Goal: Task Accomplishment & Management: Complete application form

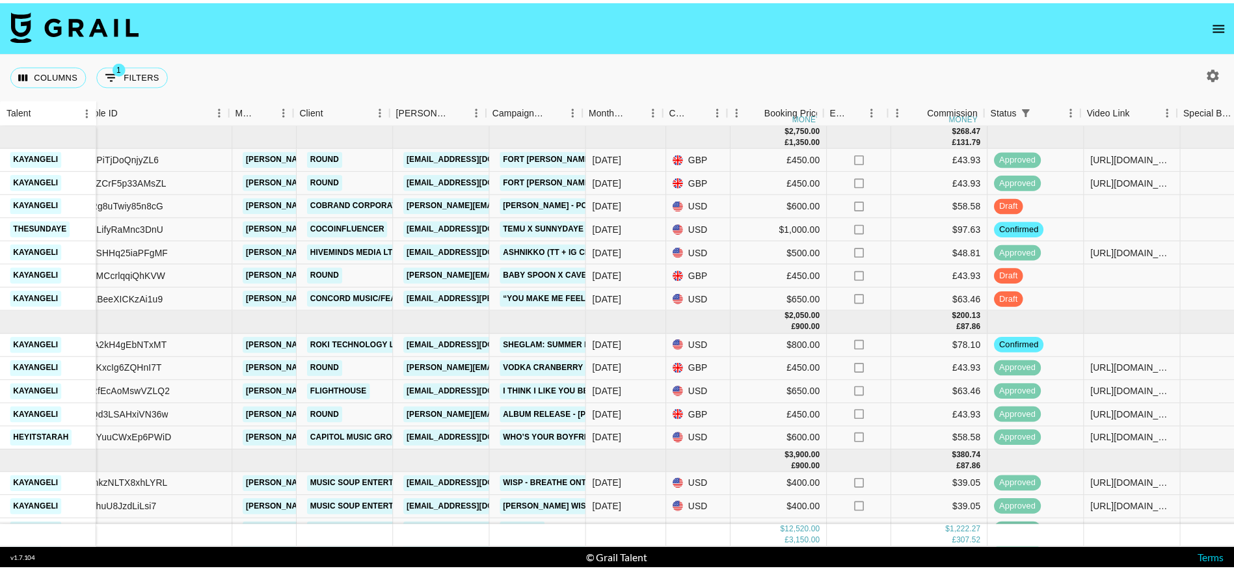
scroll to position [0, 136]
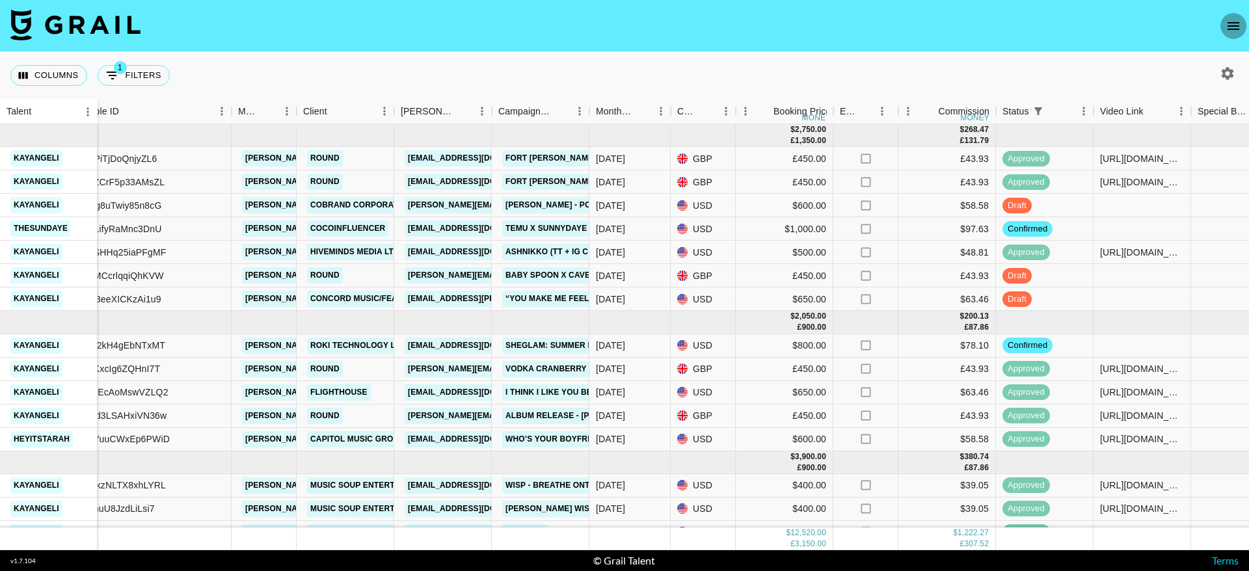
click at [1241, 25] on icon "open drawer" at bounding box center [1234, 26] width 16 height 16
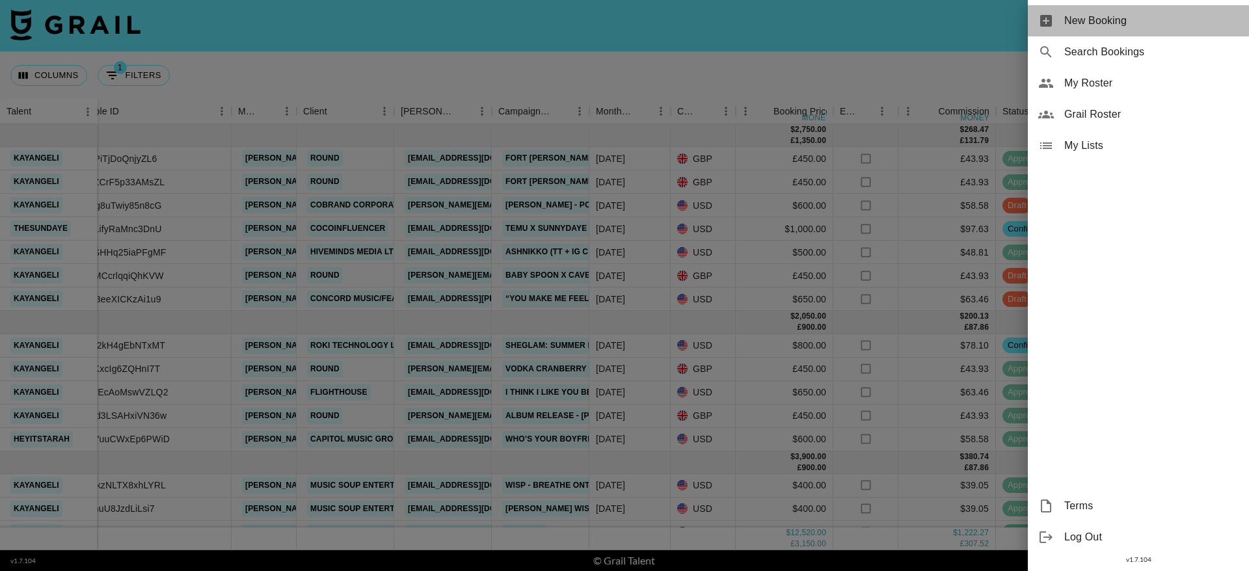
click at [1086, 16] on span "New Booking" at bounding box center [1152, 21] width 174 height 16
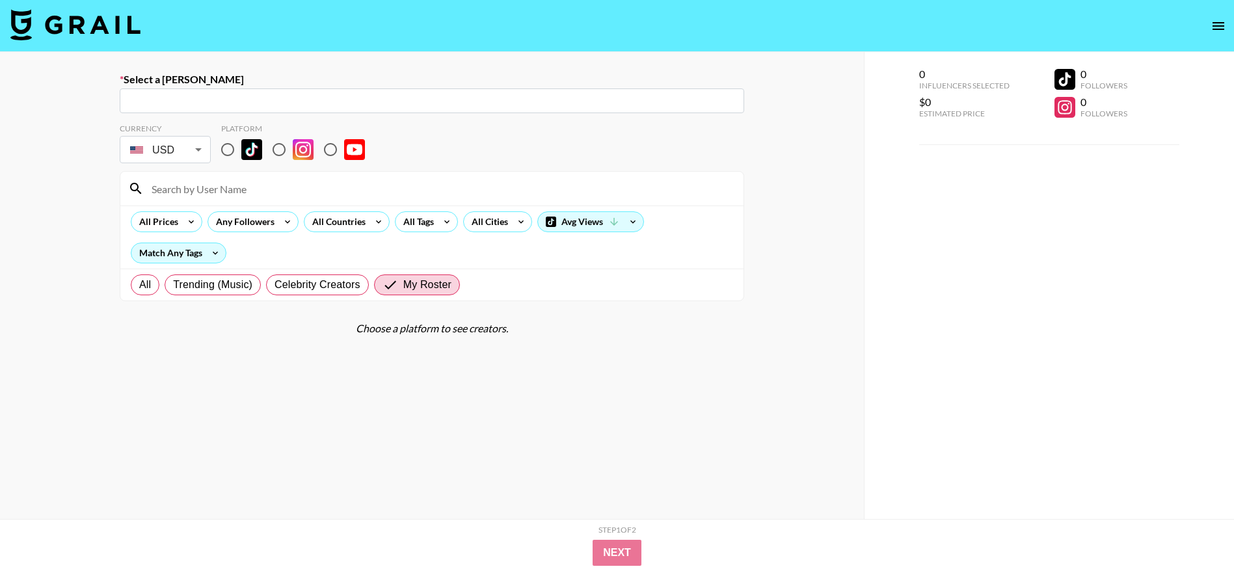
drag, startPoint x: 155, startPoint y: 100, endPoint x: 187, endPoint y: 105, distance: 32.3
click at [155, 100] on input "text" at bounding box center [432, 101] width 609 height 15
paste input "[EMAIL_ADDRESS][DOMAIN_NAME]"
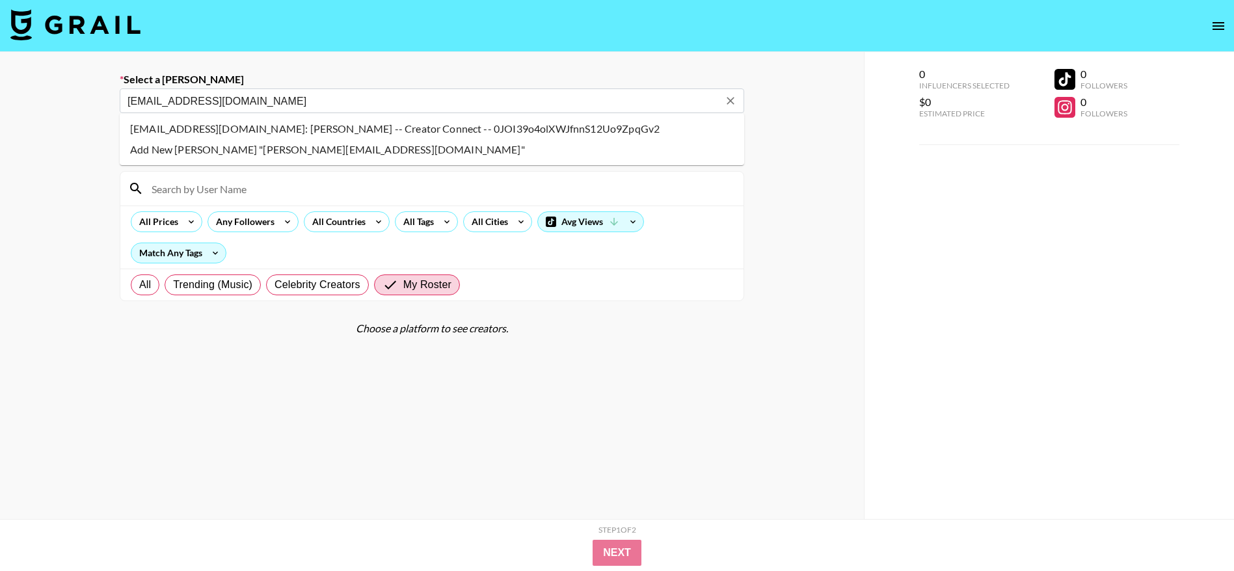
click at [187, 105] on input "[EMAIL_ADDRESS][DOMAIN_NAME]" at bounding box center [424, 101] width 592 height 15
type input "[EMAIL_ADDRESS][DOMAIN_NAME]"
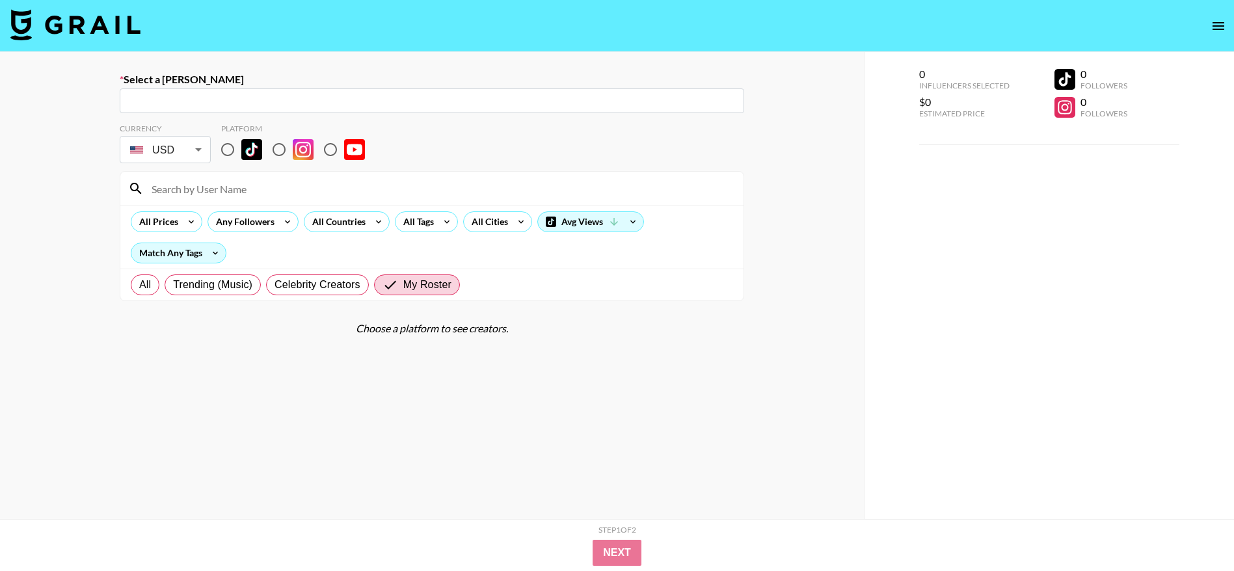
paste input "[EMAIL_ADDRESS][DOMAIN_NAME]"
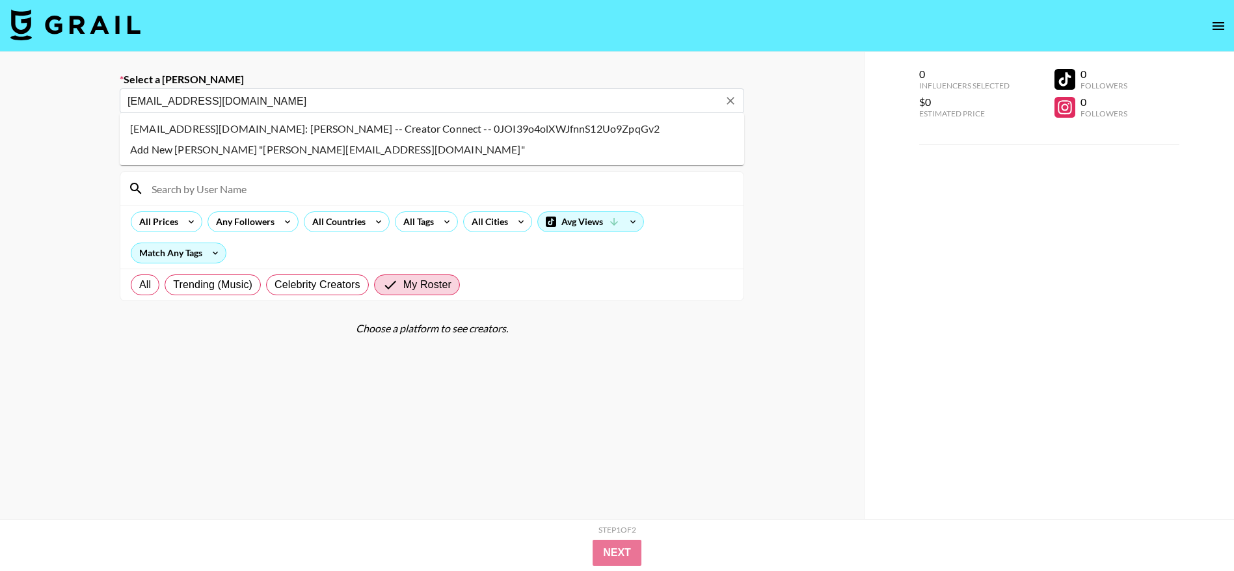
click at [241, 130] on li "[EMAIL_ADDRESS][DOMAIN_NAME]: [PERSON_NAME] -- Creator Connect -- 0JOI39o4olXWJ…" at bounding box center [432, 128] width 625 height 21
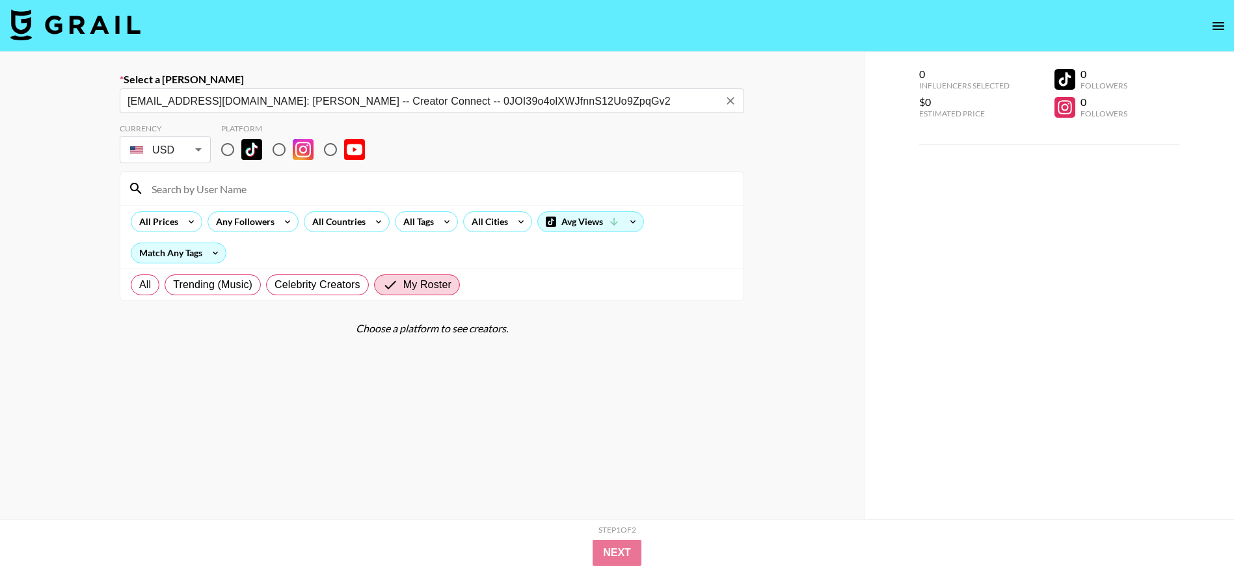
type input "[EMAIL_ADDRESS][DOMAIN_NAME]: [PERSON_NAME] -- Creator Connect -- 0JOI39o4olXWJ…"
click at [230, 152] on input "radio" at bounding box center [227, 149] width 27 height 27
radio input "true"
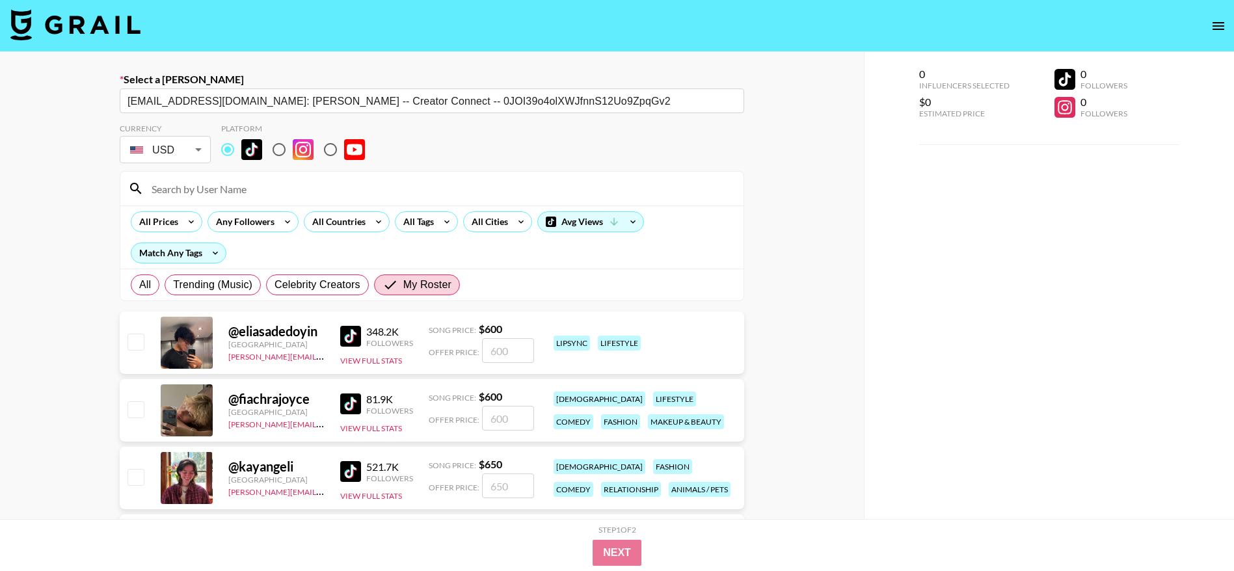
click at [210, 194] on input at bounding box center [440, 188] width 592 height 21
click at [129, 339] on input "checkbox" at bounding box center [136, 342] width 16 height 16
checkbox input "true"
type input "600"
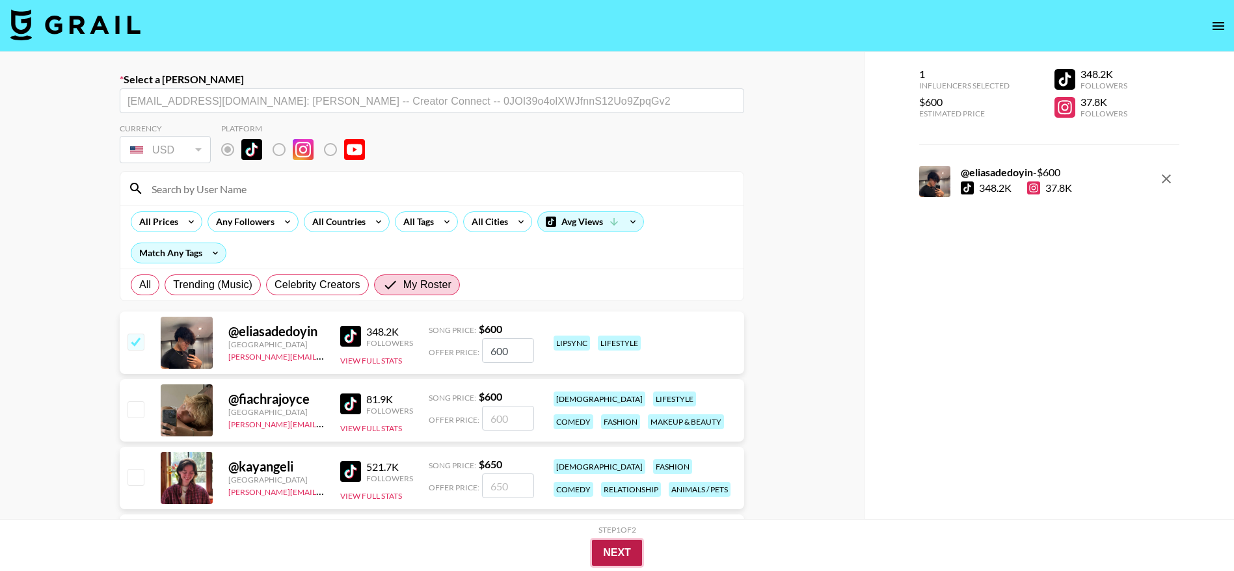
click at [625, 549] on button "Next" at bounding box center [617, 553] width 50 height 26
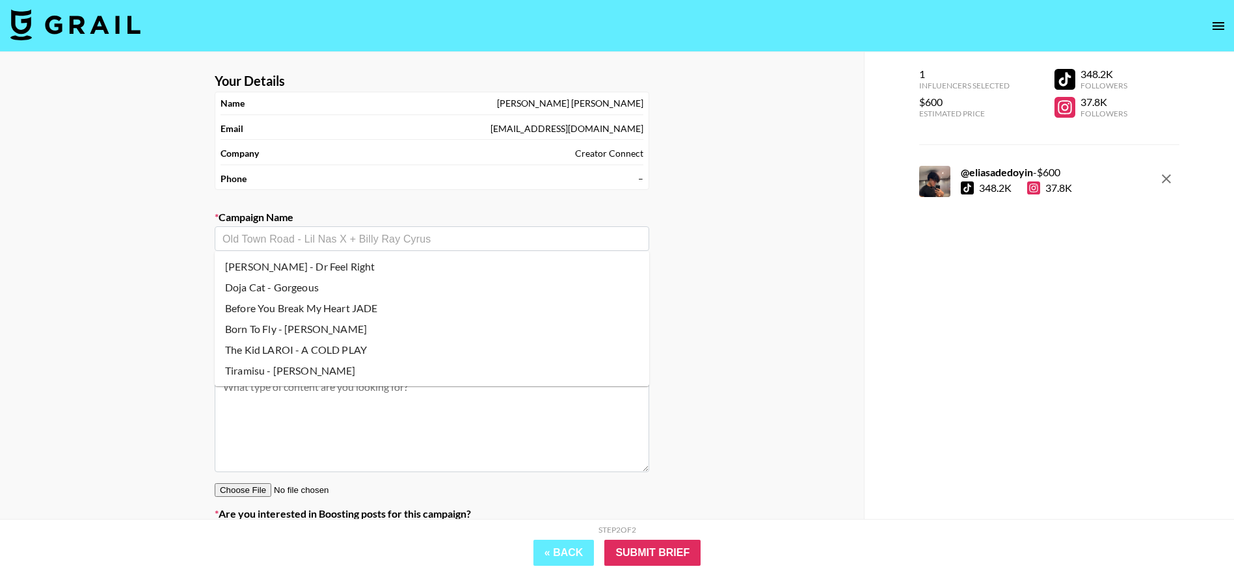
click at [340, 236] on input "text" at bounding box center [432, 239] width 419 height 15
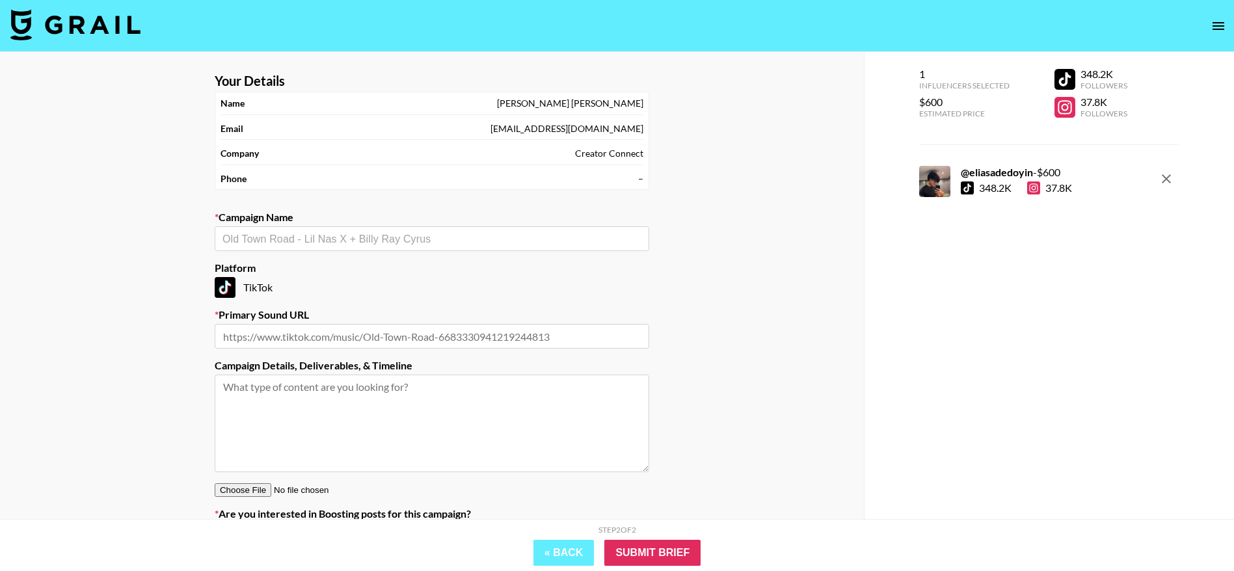
click at [306, 409] on textarea at bounding box center [432, 424] width 435 height 98
paste textarea "[URL][DOMAIN_NAME]"
type textarea "[URL][DOMAIN_NAME]"
click at [375, 344] on input "text" at bounding box center [432, 336] width 435 height 25
click at [356, 230] on div "​" at bounding box center [432, 238] width 435 height 25
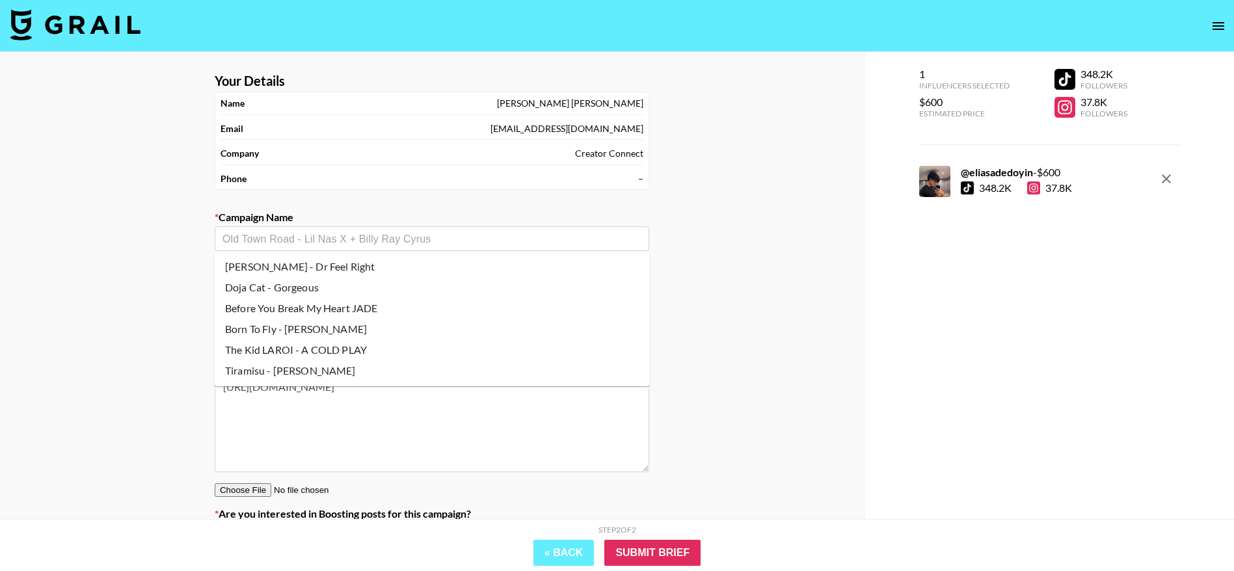
click at [355, 338] on li "Born To Fly - [PERSON_NAME]" at bounding box center [432, 329] width 435 height 21
type input "Born To Fly - [PERSON_NAME]"
type input "[URL][DOMAIN_NAME]"
type textarea "TikTok --"
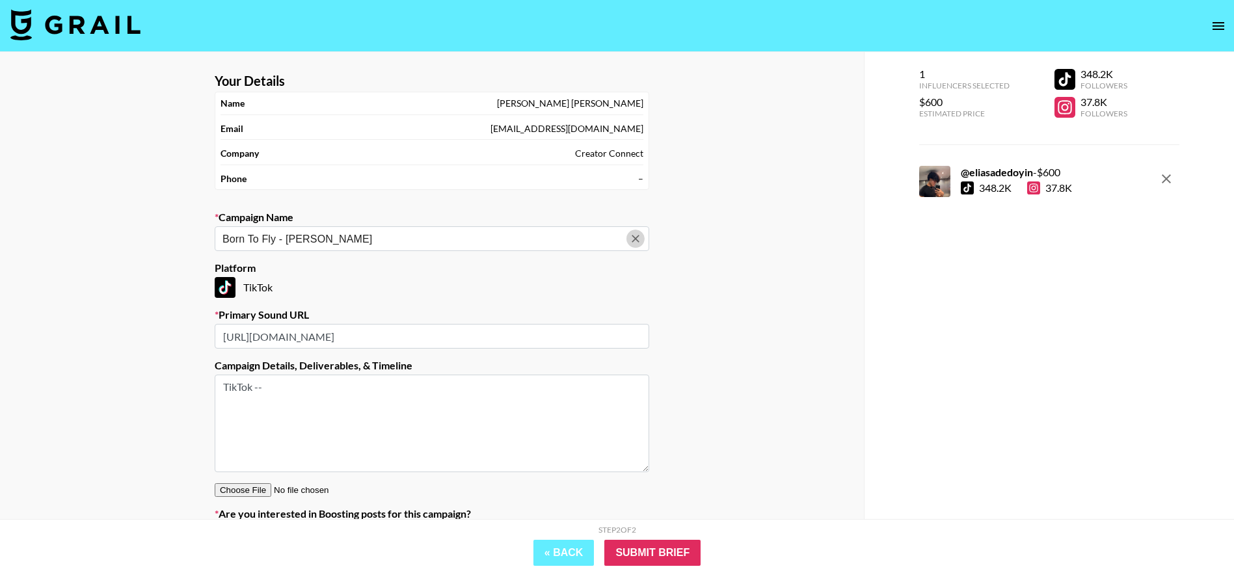
click at [641, 241] on icon "Clear" at bounding box center [635, 238] width 13 height 13
click at [545, 250] on div "​" at bounding box center [432, 238] width 435 height 25
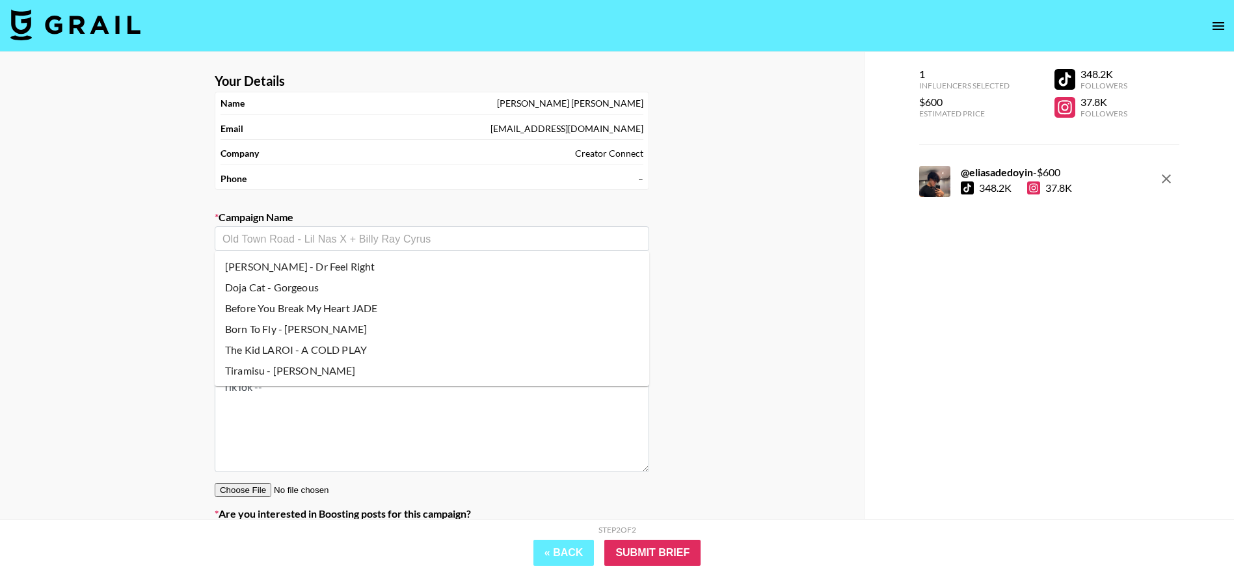
click at [372, 349] on li "The Kid LAROI - A COLD PLAY" at bounding box center [432, 350] width 435 height 21
type input "The Kid LAROI - A COLD PLAY"
type input "[URL][DOMAIN_NAME]"
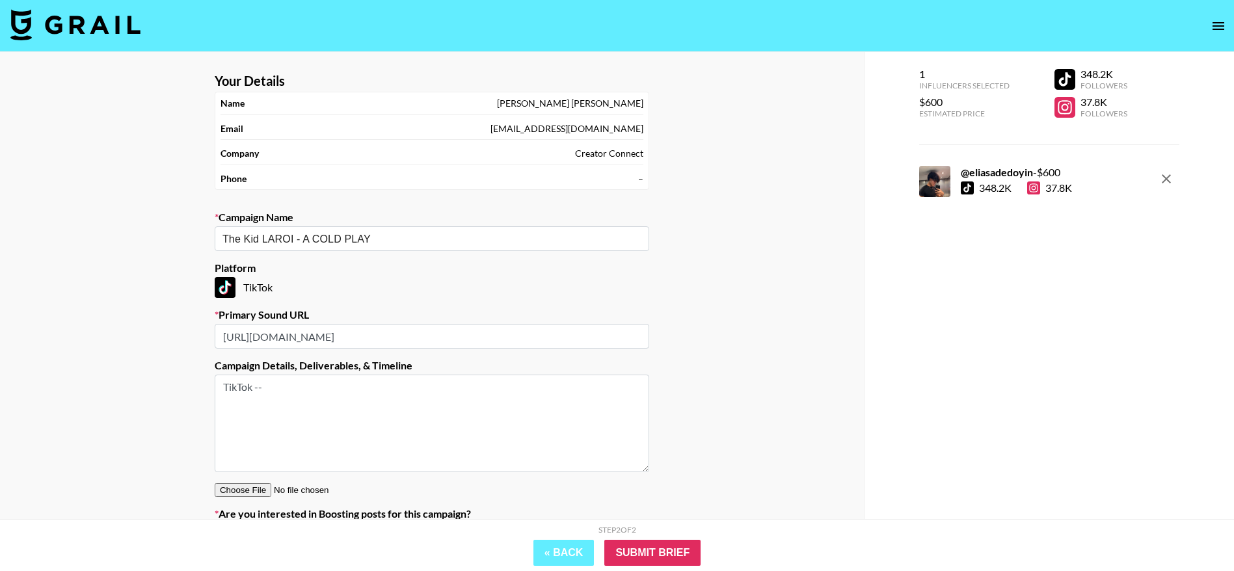
click at [507, 329] on input "[URL][DOMAIN_NAME]" at bounding box center [432, 336] width 435 height 25
click at [557, 342] on input "[URL][DOMAIN_NAME]" at bounding box center [432, 336] width 435 height 25
click at [633, 247] on button "Clear" at bounding box center [636, 239] width 18 height 18
click at [569, 334] on input "[URL][DOMAIN_NAME]" at bounding box center [432, 336] width 435 height 25
paste input "?is_from_webapp=1&sender_device=pc"
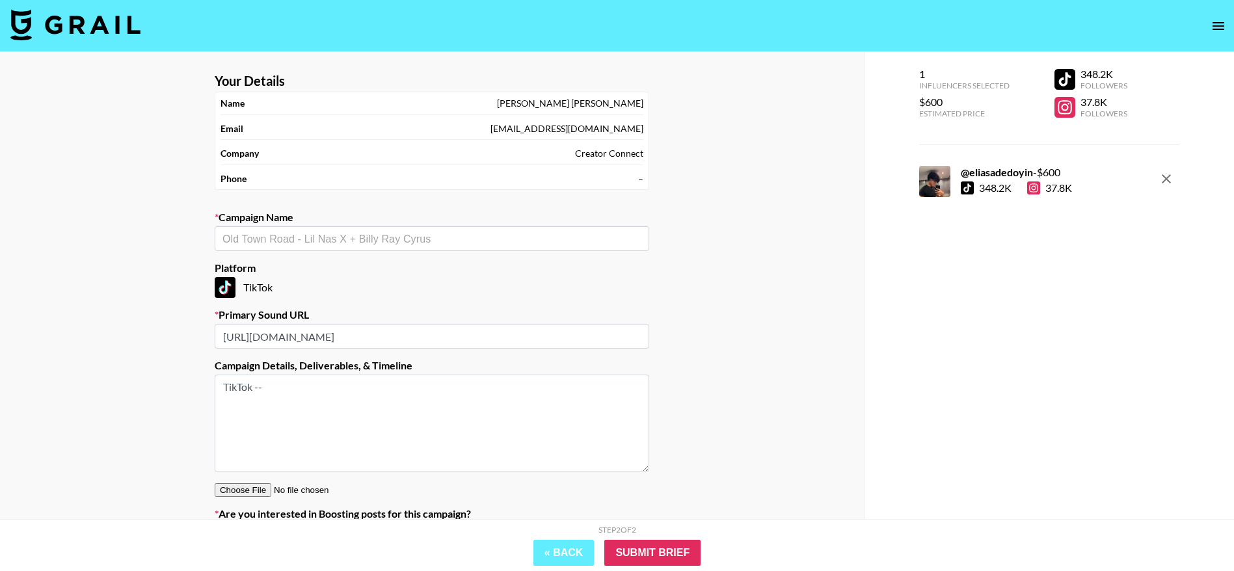
scroll to position [0, 86]
type input "[URL][DOMAIN_NAME]"
click at [467, 398] on textarea "TikTok --" at bounding box center [432, 424] width 435 height 98
click at [306, 236] on input "text" at bounding box center [432, 239] width 419 height 15
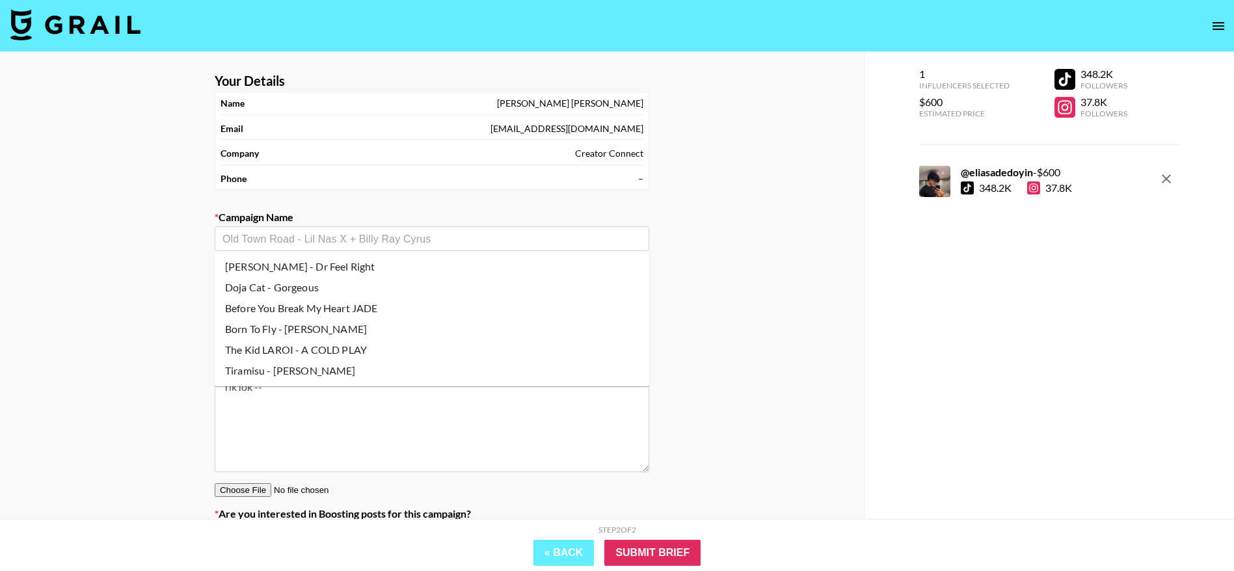
click at [328, 351] on li "The Kid LAROI - A COLD PLAY" at bounding box center [432, 350] width 435 height 21
type input "The Kid LAROI - A COLD PLAY"
type input "[URL][DOMAIN_NAME]"
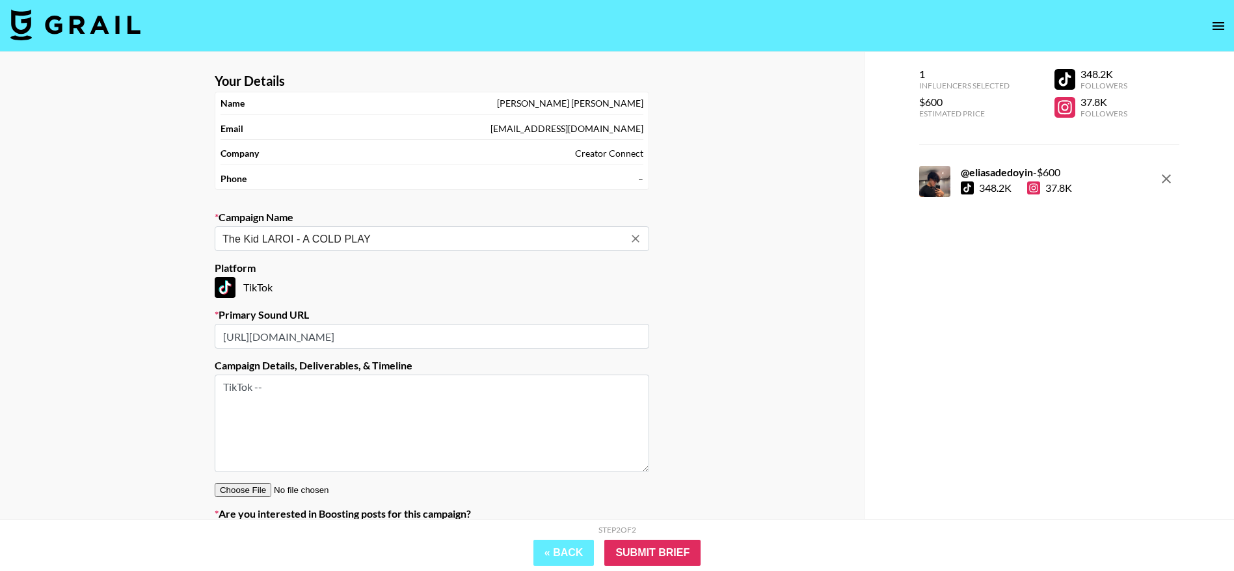
click at [277, 333] on input "[URL][DOMAIN_NAME]" at bounding box center [432, 336] width 435 height 25
click at [529, 400] on textarea "TikTok --" at bounding box center [432, 424] width 435 height 98
click at [411, 340] on input "[URL][DOMAIN_NAME]" at bounding box center [432, 336] width 435 height 25
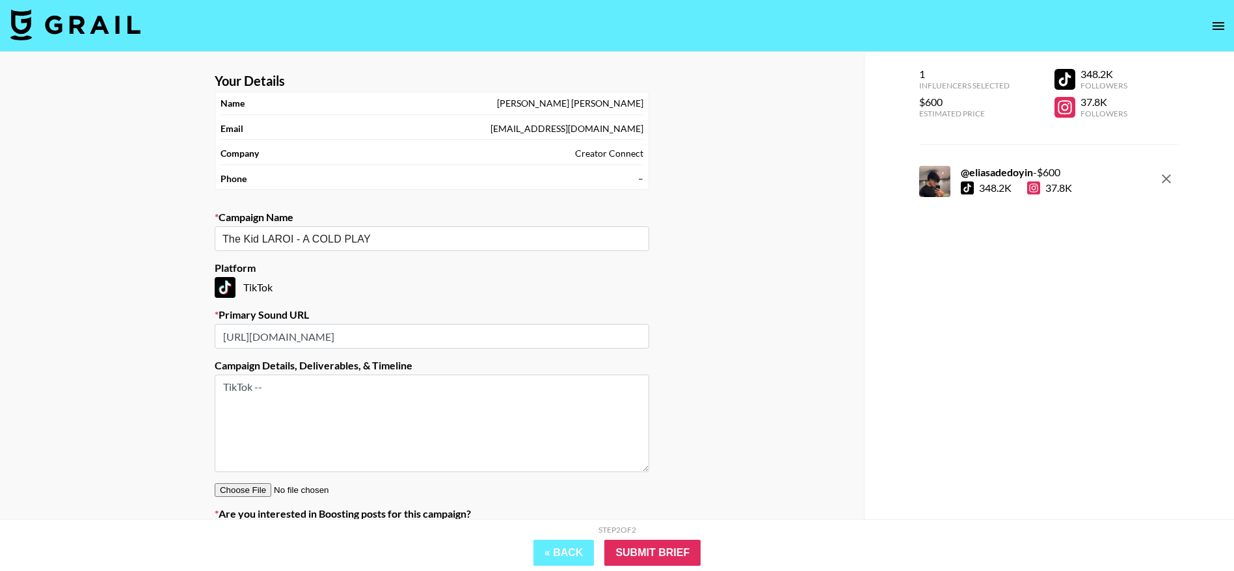
click at [411, 340] on input "[URL][DOMAIN_NAME]" at bounding box center [432, 336] width 435 height 25
drag, startPoint x: 227, startPoint y: 336, endPoint x: 560, endPoint y: 331, distance: 333.2
click at [560, 331] on input "[URL][DOMAIN_NAME]" at bounding box center [432, 336] width 435 height 25
click at [383, 462] on textarea "TikTok --" at bounding box center [432, 424] width 435 height 98
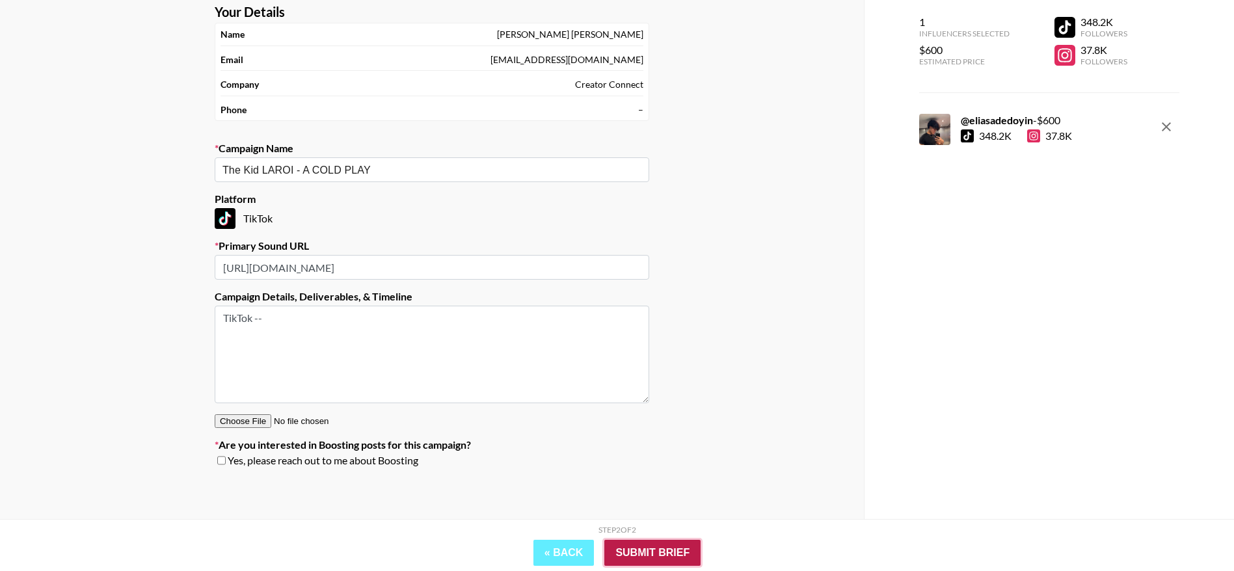
click at [656, 549] on input "Submit Brief" at bounding box center [653, 553] width 96 height 26
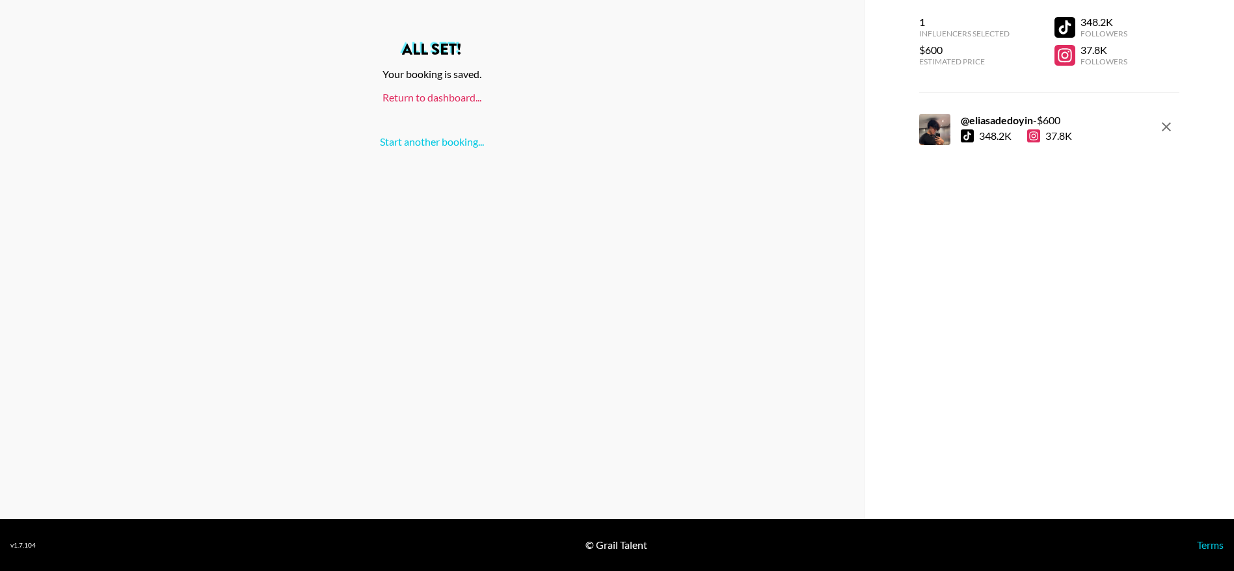
click at [409, 101] on link "Return to dashboard..." at bounding box center [432, 97] width 99 height 12
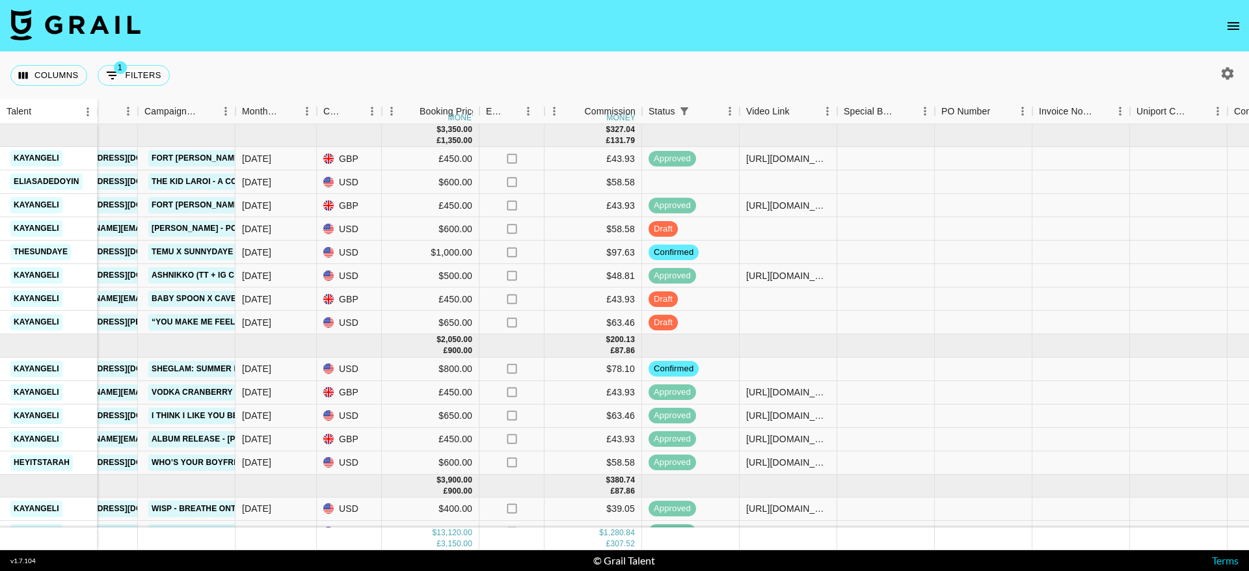
scroll to position [0, 926]
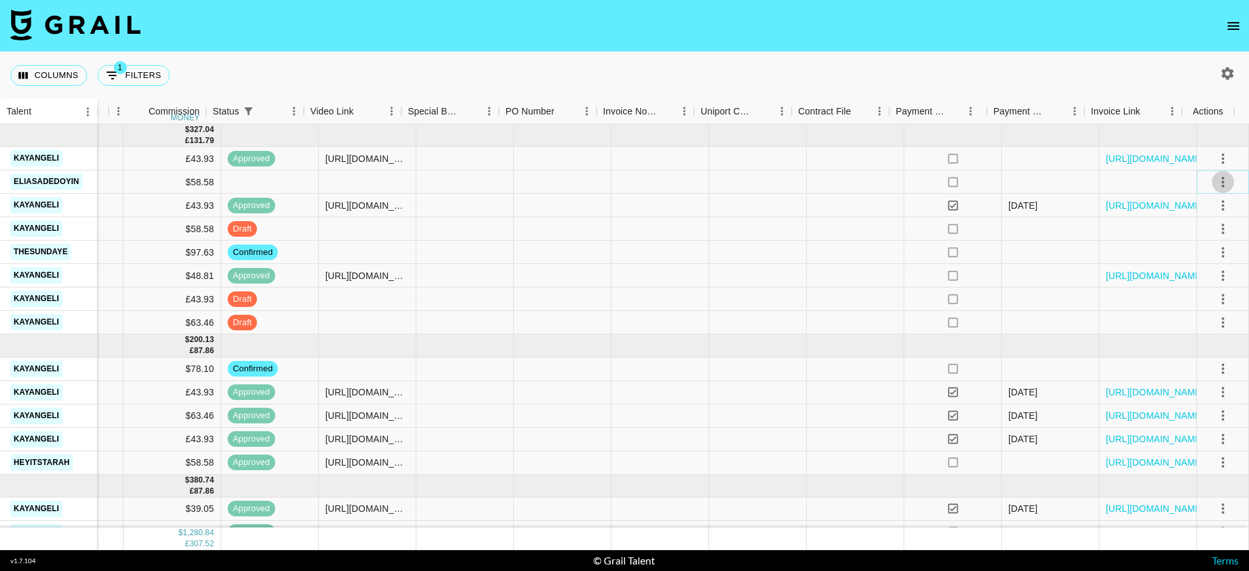
click at [1216, 176] on icon "select merge strategy" at bounding box center [1224, 182] width 16 height 16
click at [1195, 211] on li "Confirm" at bounding box center [1207, 209] width 85 height 23
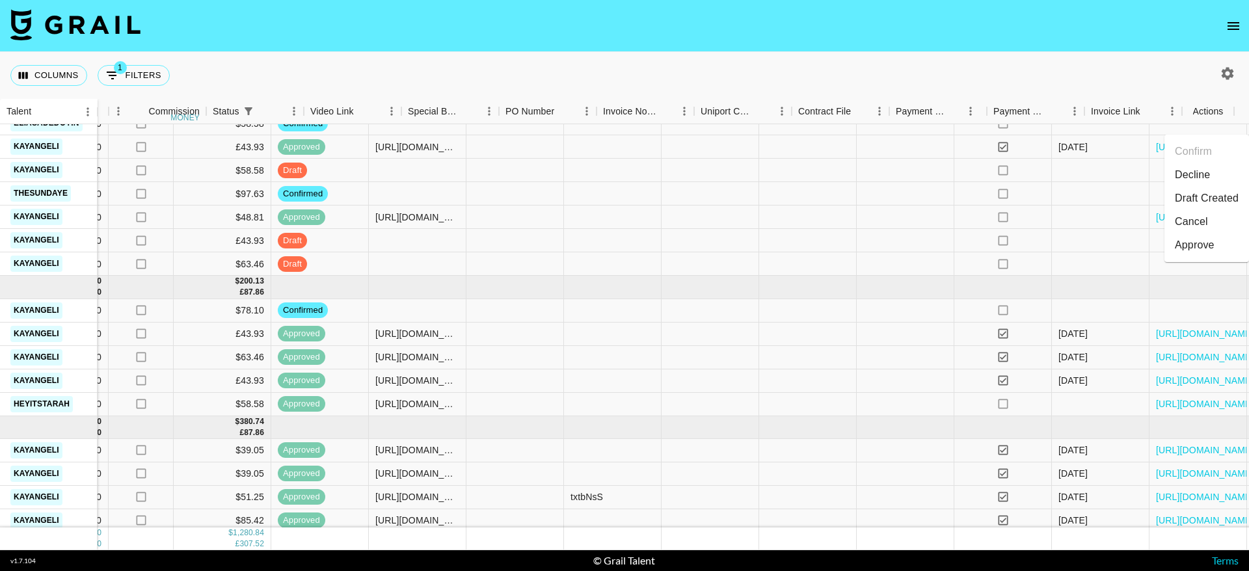
scroll to position [59, 926]
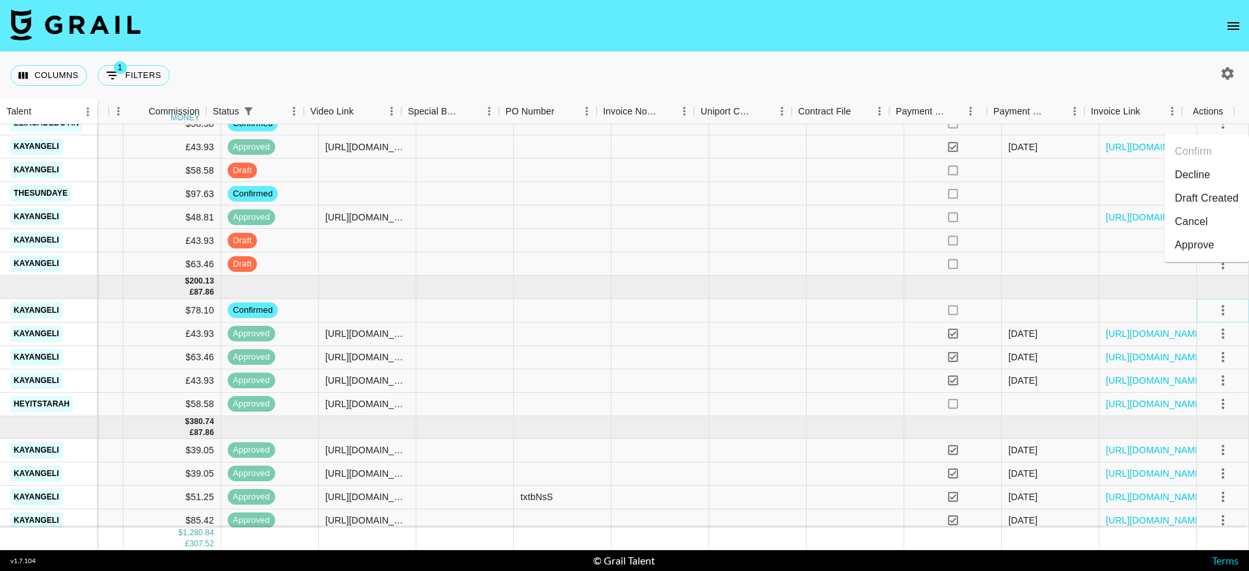
click at [1216, 309] on icon "select merge strategy" at bounding box center [1224, 311] width 16 height 16
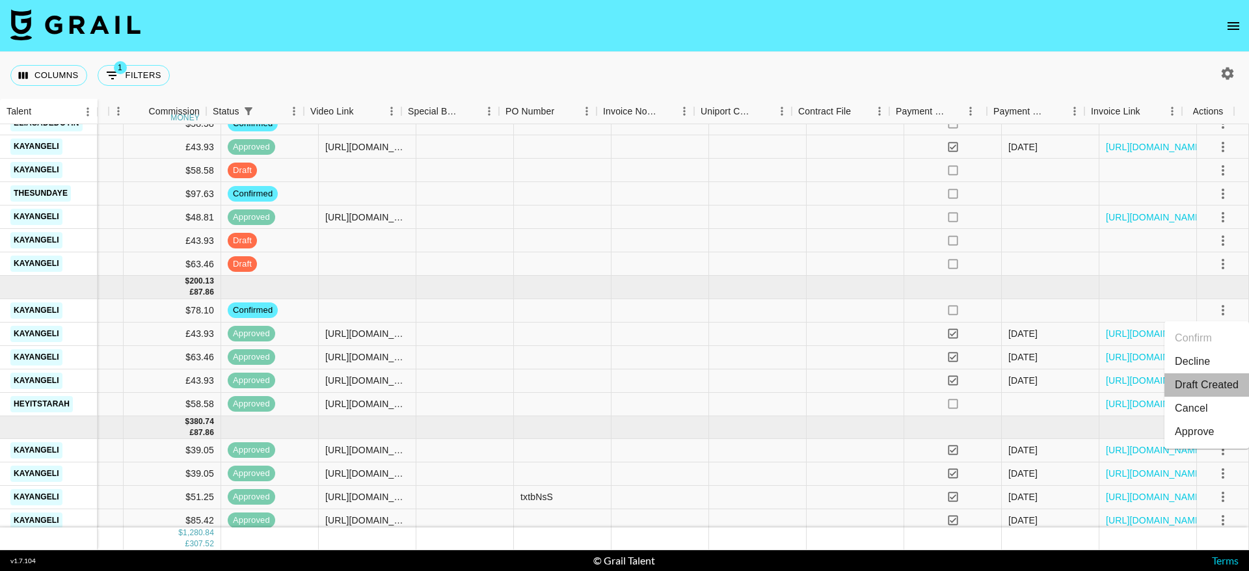
click at [1199, 387] on li "Draft Created" at bounding box center [1207, 385] width 85 height 23
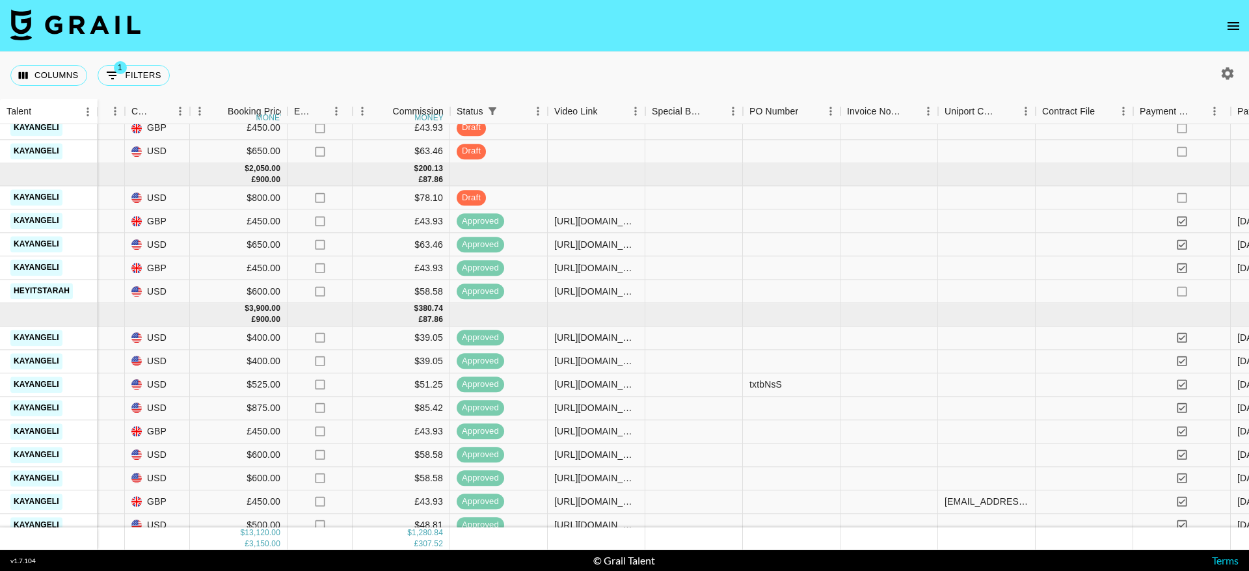
scroll to position [0, 682]
